Goal: Task Accomplishment & Management: Complete application form

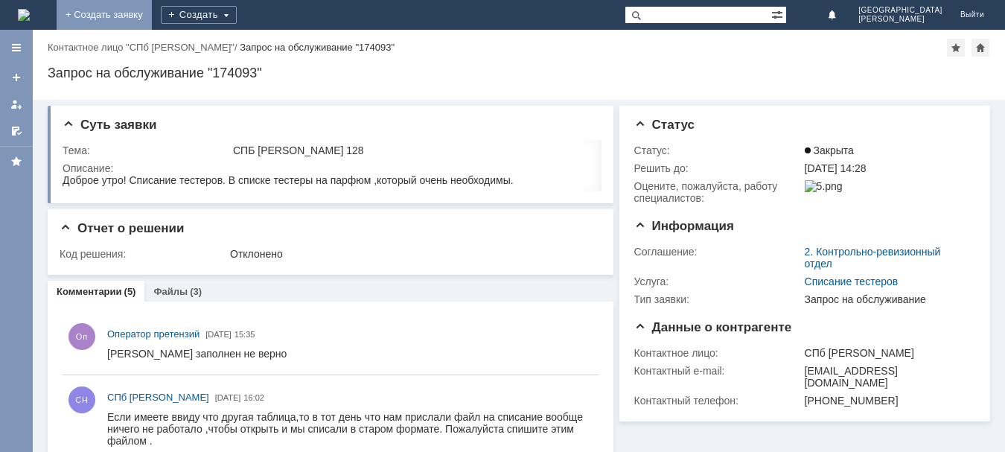
click at [152, 12] on link "+ Создать заявку" at bounding box center [104, 15] width 95 height 30
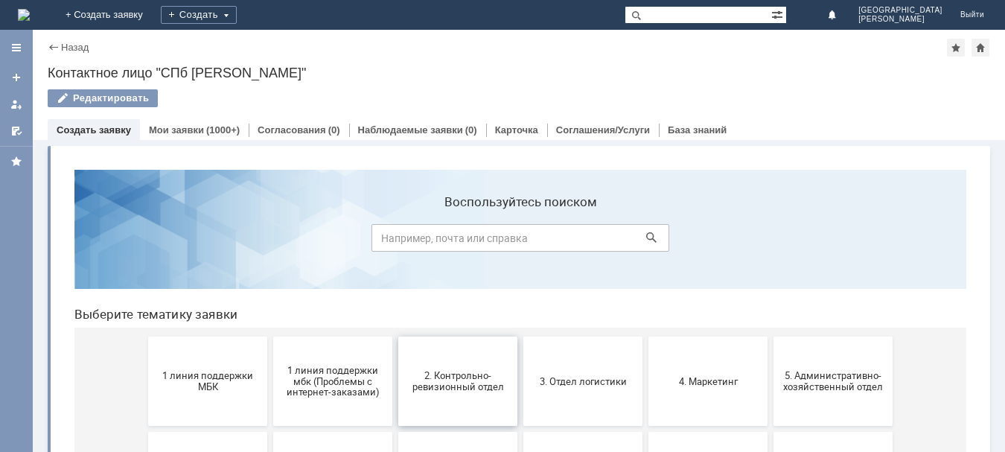
click at [454, 363] on button "2. Контрольно-ревизионный отдел" at bounding box center [457, 380] width 119 height 89
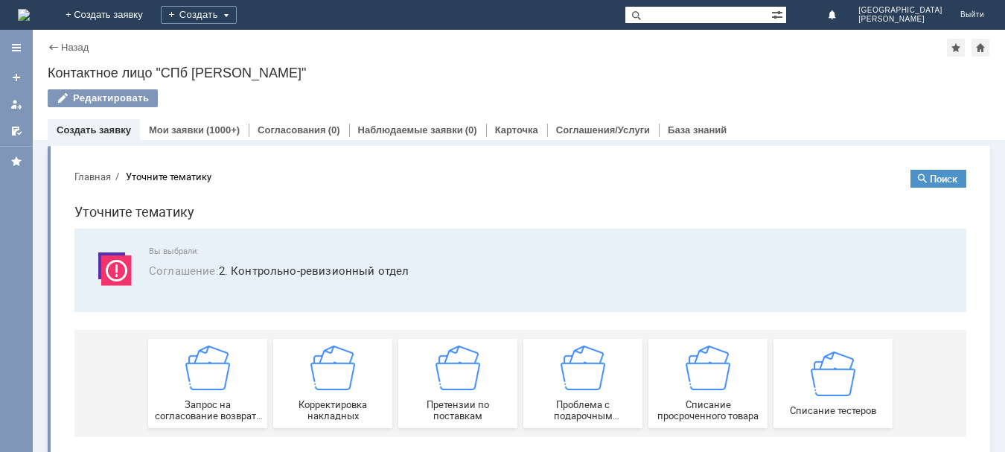
click at [454, 363] on img at bounding box center [457, 367] width 45 height 45
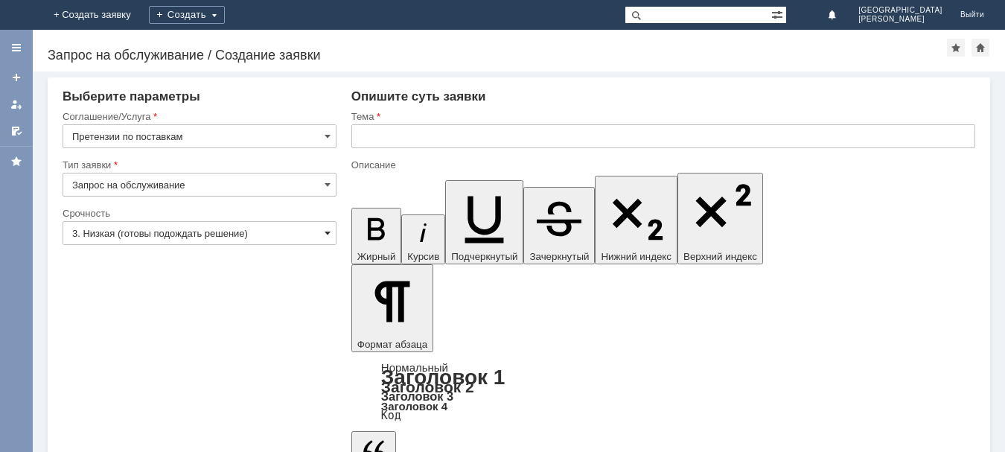
click at [326, 232] on span at bounding box center [327, 233] width 6 height 12
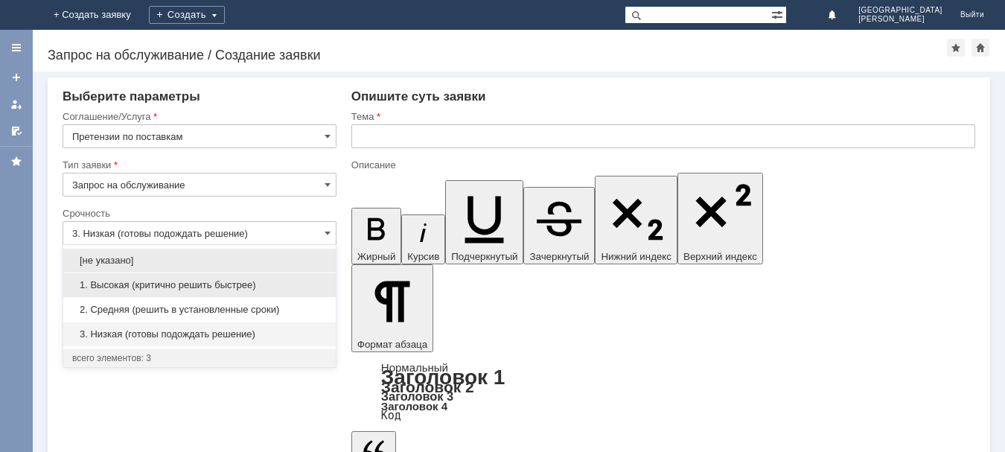
click at [220, 282] on span "1. Высокая (критично решить быстрее)" at bounding box center [199, 285] width 255 height 12
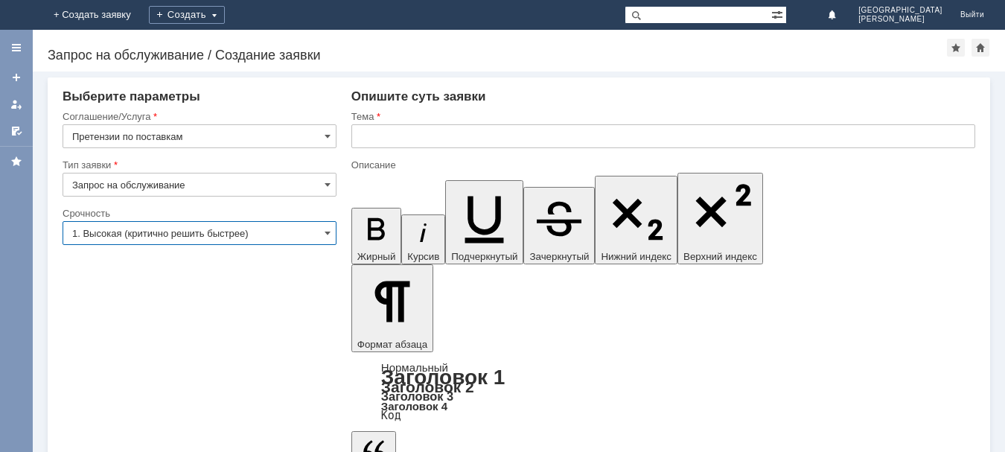
type input "1. Высокая (критично решить быстрее)"
click at [424, 139] on input "text" at bounding box center [663, 136] width 624 height 24
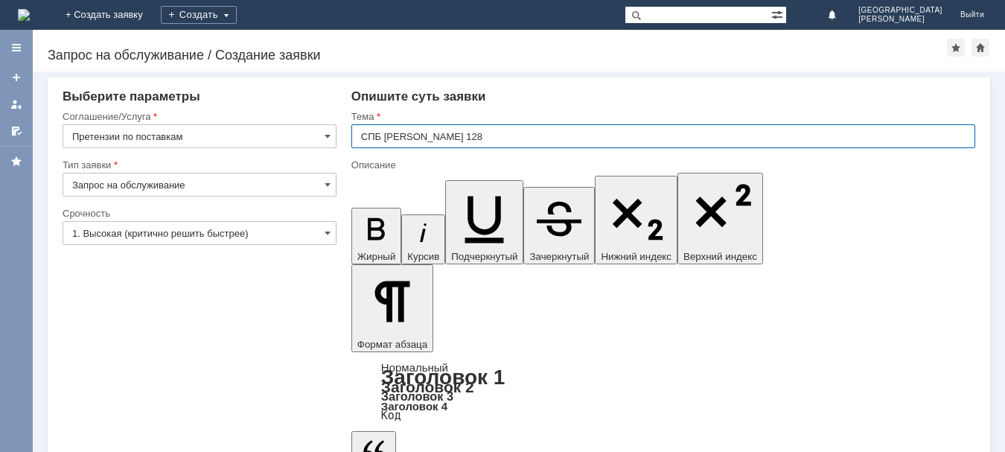
type input "СПБ [PERSON_NAME] 128"
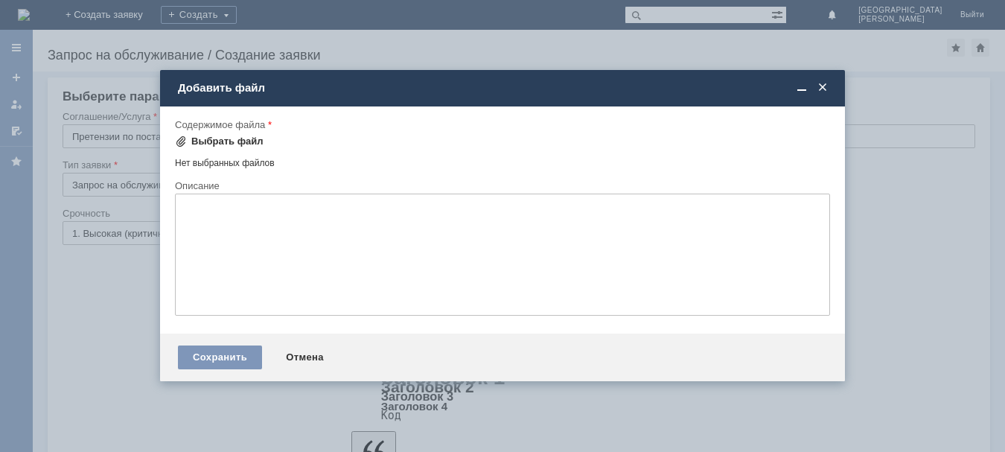
click at [207, 146] on div "Выбрать файл" at bounding box center [227, 141] width 72 height 12
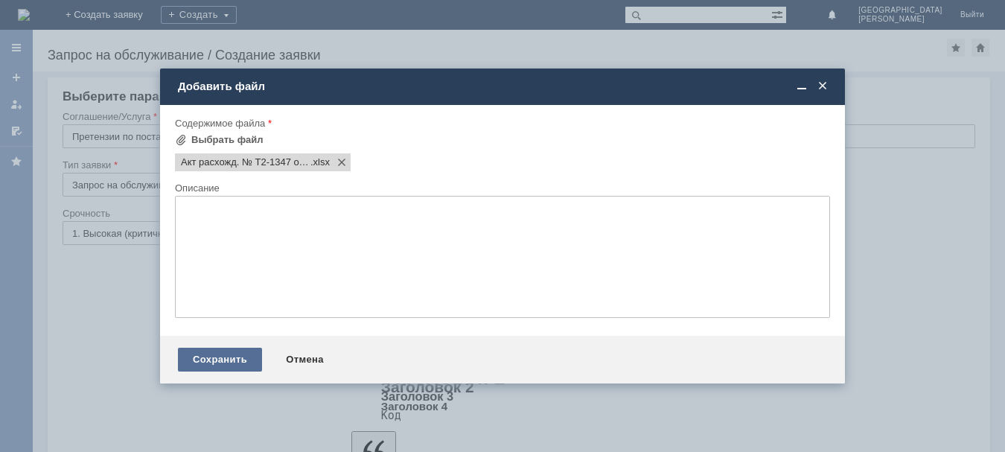
click at [204, 357] on div "Сохранить" at bounding box center [220, 360] width 84 height 24
